Goal: Use online tool/utility: Utilize a website feature to perform a specific function

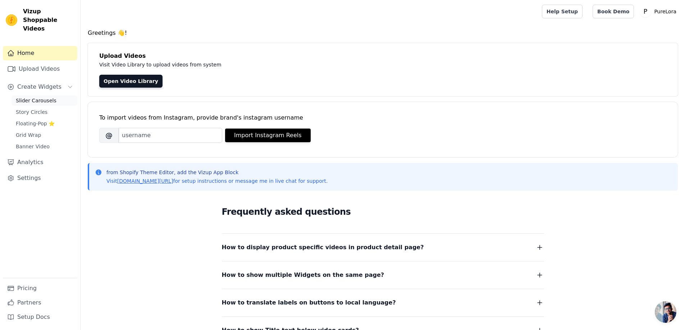
click at [46, 96] on link "Slider Carousels" at bounding box center [45, 101] width 66 height 10
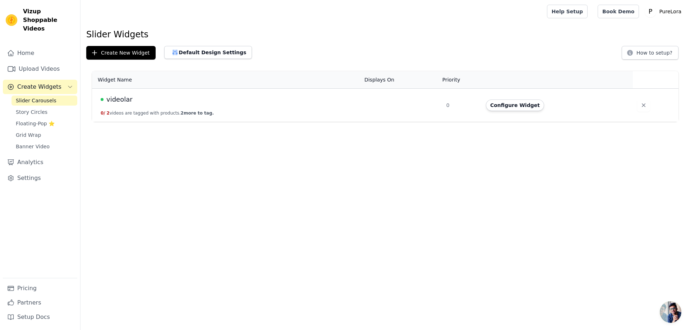
click at [158, 99] on div "videolar" at bounding box center [228, 100] width 255 height 10
click at [528, 106] on button "Configure Widget" at bounding box center [515, 106] width 58 height 12
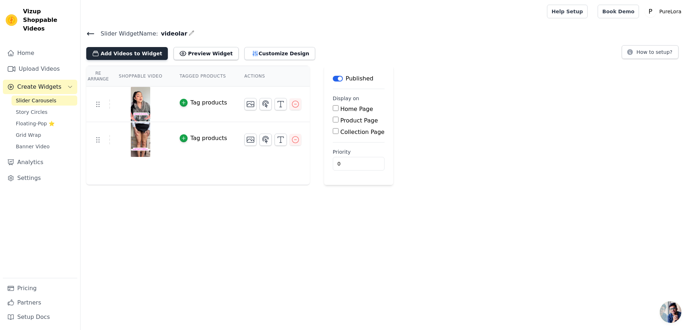
click at [135, 50] on button "Add Videos to Widget" at bounding box center [127, 53] width 82 height 13
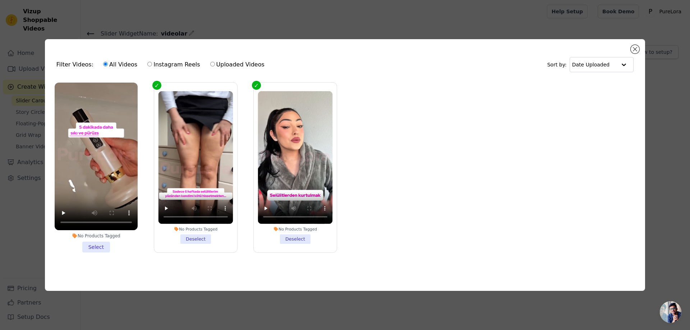
click at [95, 247] on li "No Products Tagged Select" at bounding box center [96, 168] width 83 height 170
click at [0, 0] on input "No Products Tagged Select" at bounding box center [0, 0] width 0 height 0
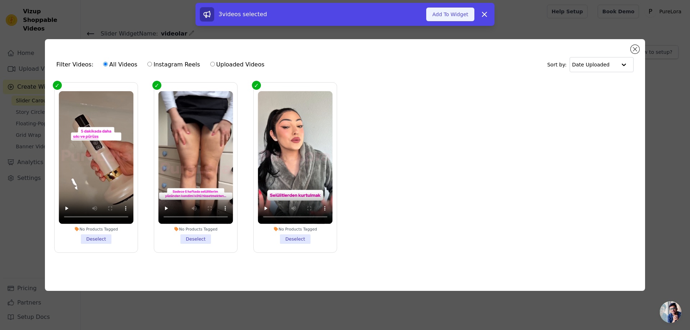
click at [458, 15] on button "Add To Widget" at bounding box center [450, 15] width 48 height 14
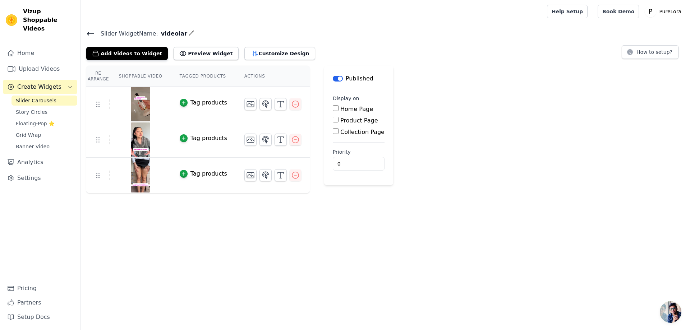
click at [92, 35] on icon at bounding box center [90, 33] width 9 height 9
